Goal: Navigation & Orientation: Find specific page/section

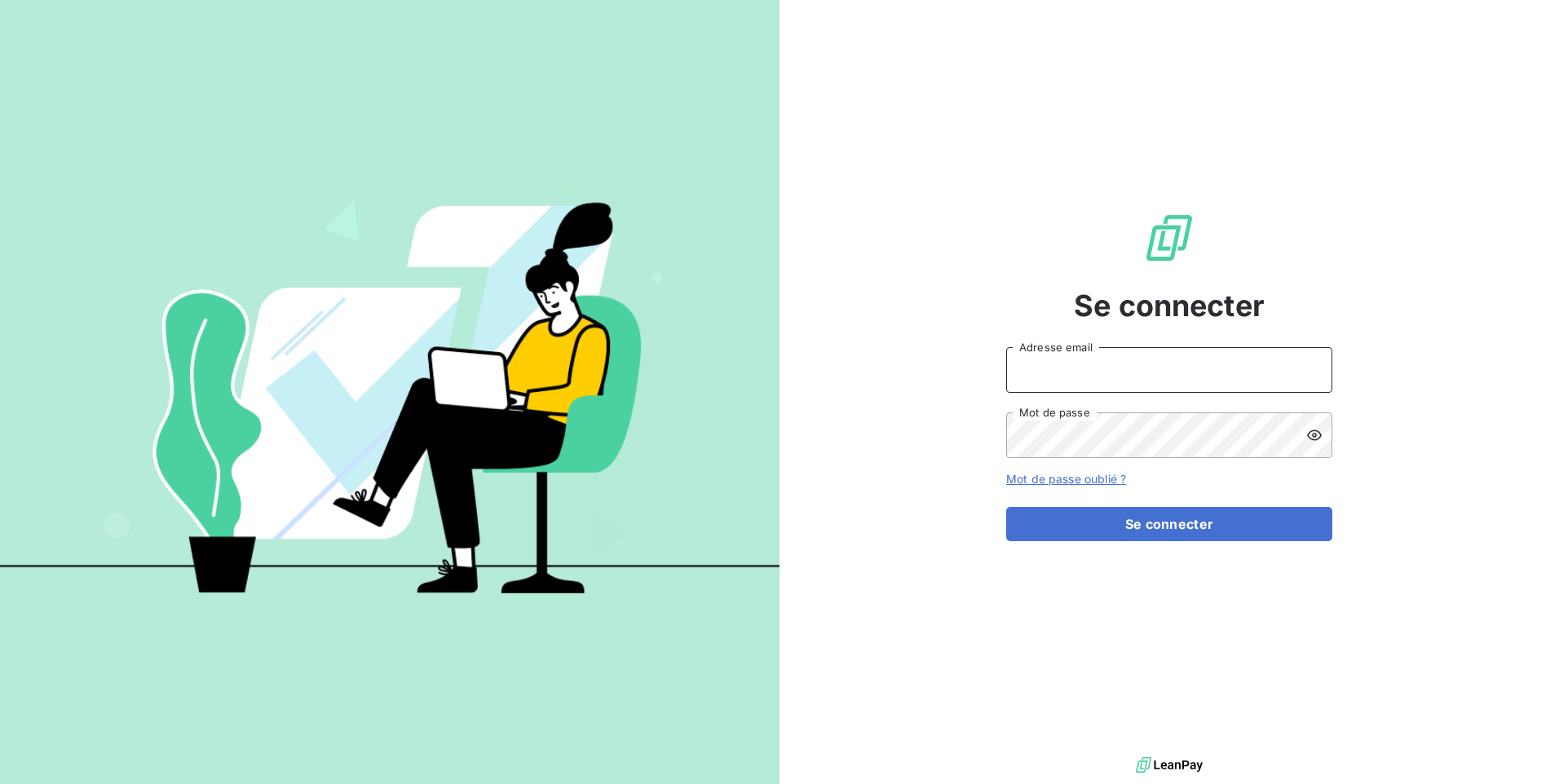
type input "[EMAIL_ADDRESS][DOMAIN_NAME]"
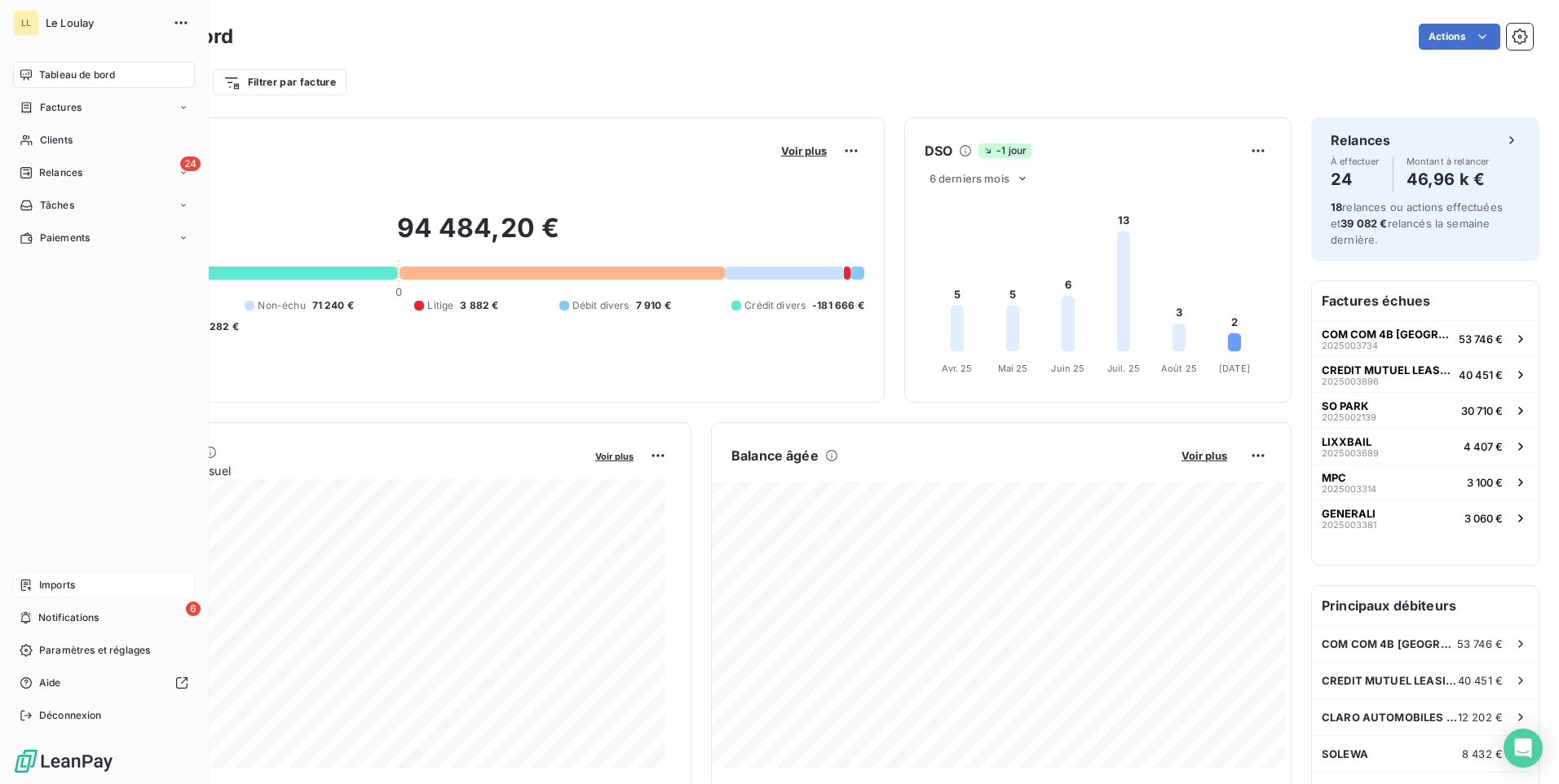
click at [50, 584] on span "Imports" at bounding box center [57, 584] width 36 height 14
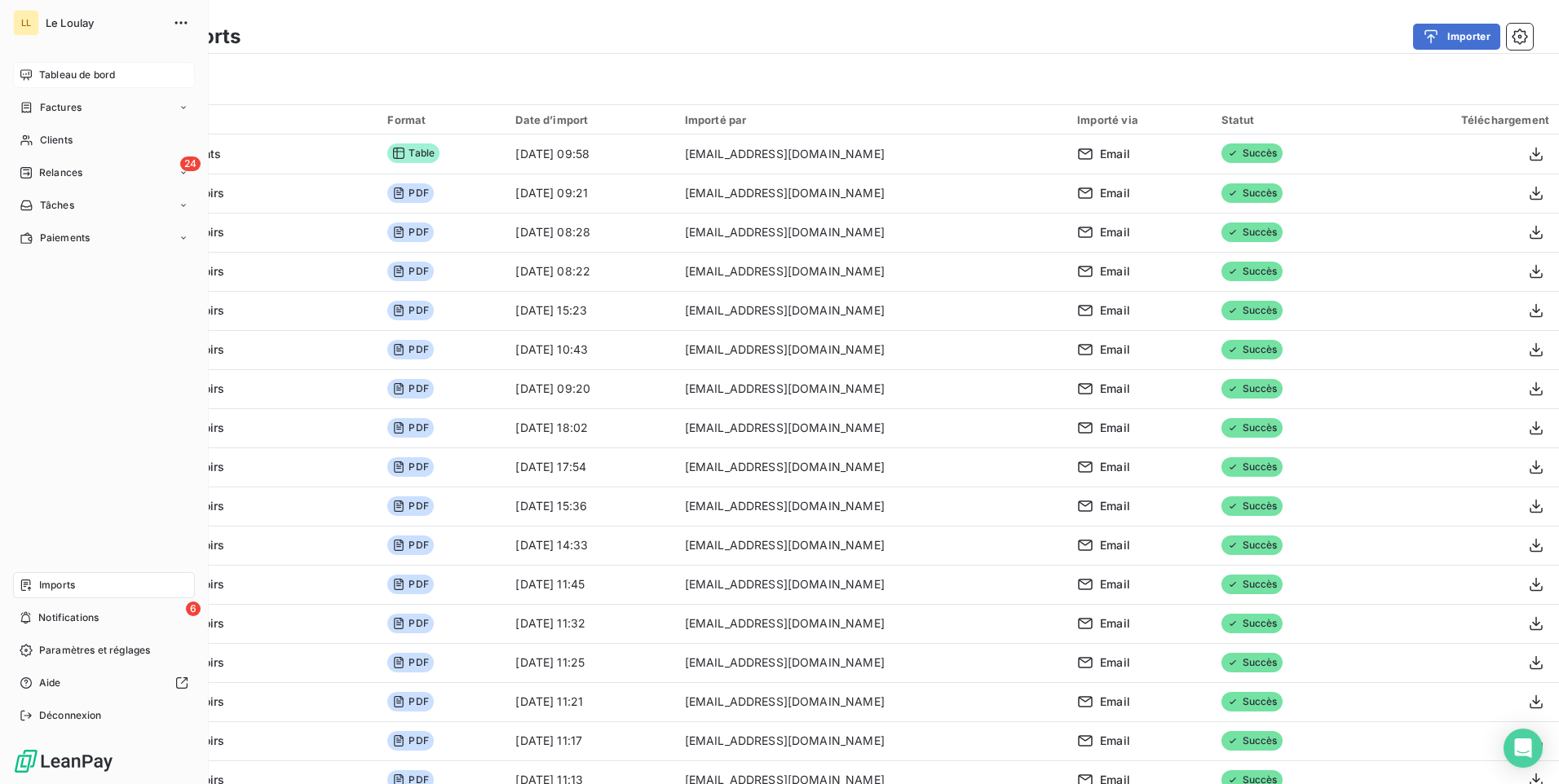
click at [69, 73] on span "Tableau de bord" at bounding box center [76, 75] width 76 height 14
